Goal: Task Accomplishment & Management: Manage account settings

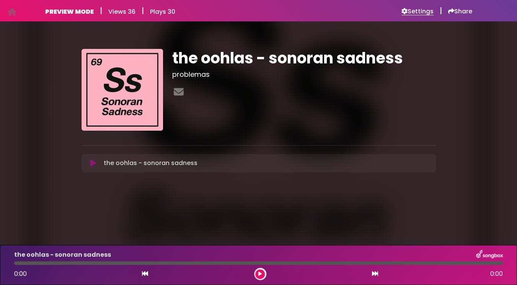
click at [411, 11] on h6 "Settings" at bounding box center [417, 12] width 32 height 8
click at [92, 162] on icon at bounding box center [93, 164] width 6 height 8
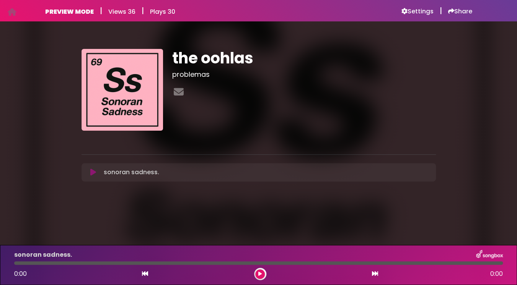
click at [94, 173] on icon at bounding box center [93, 173] width 6 height 8
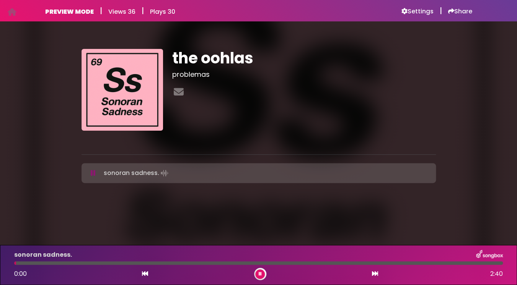
click at [95, 173] on icon at bounding box center [93, 173] width 5 height 8
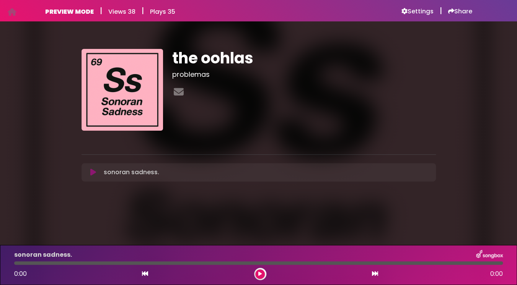
click at [91, 172] on icon at bounding box center [93, 173] width 6 height 8
click at [93, 172] on icon at bounding box center [93, 173] width 6 height 8
